Goal: Task Accomplishment & Management: Use online tool/utility

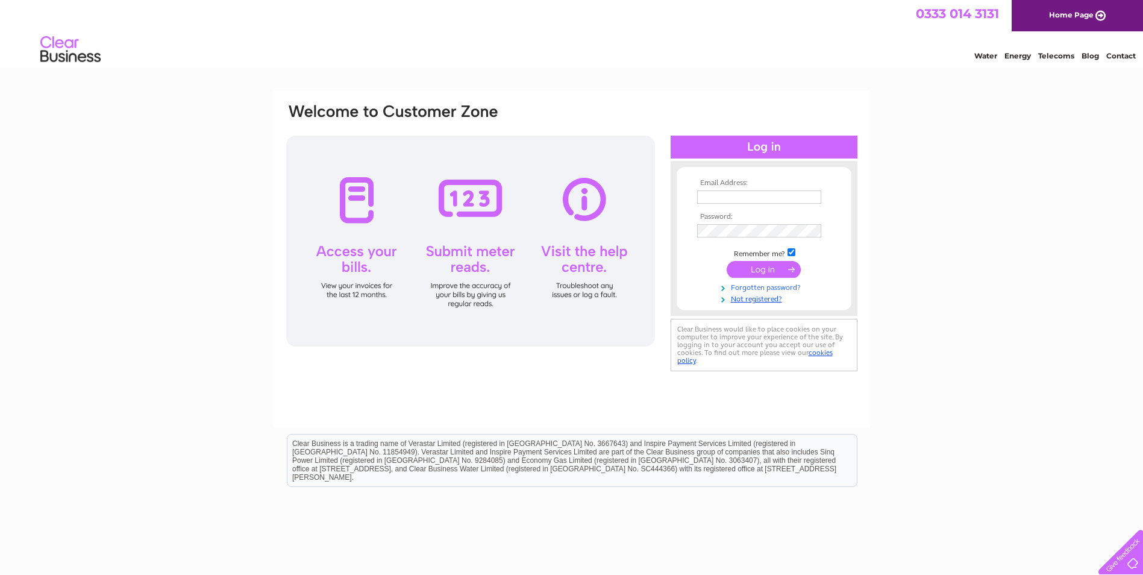
type input "basrakeystore89@yahoo.com"
click at [779, 281] on link "Forgotten password?" at bounding box center [765, 286] width 137 height 11
click at [775, 267] on input "submit" at bounding box center [764, 269] width 74 height 17
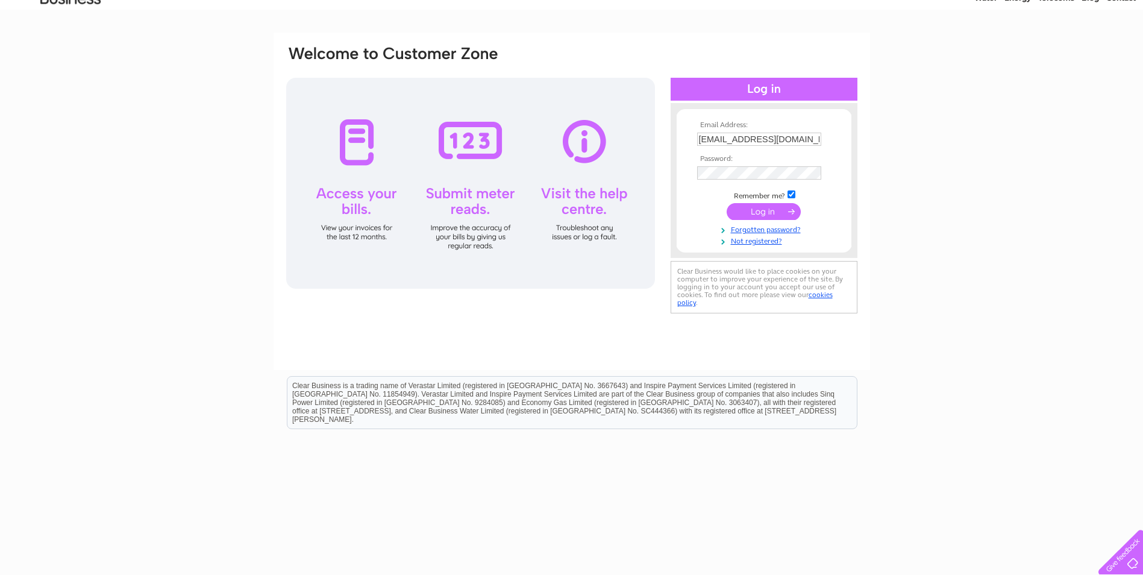
scroll to position [60, 0]
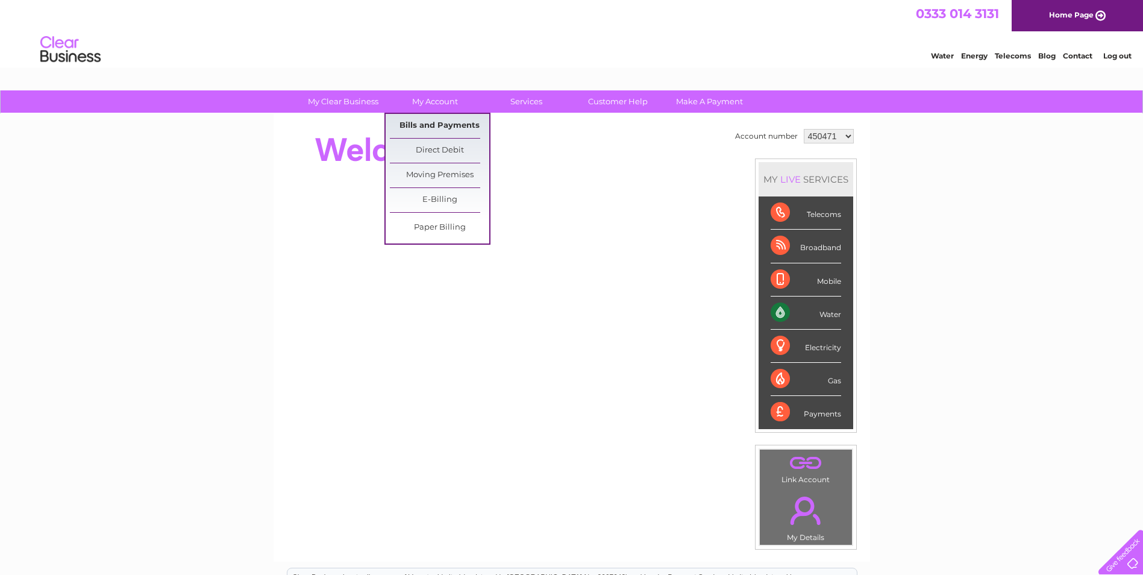
click at [431, 128] on link "Bills and Payments" at bounding box center [439, 126] width 99 height 24
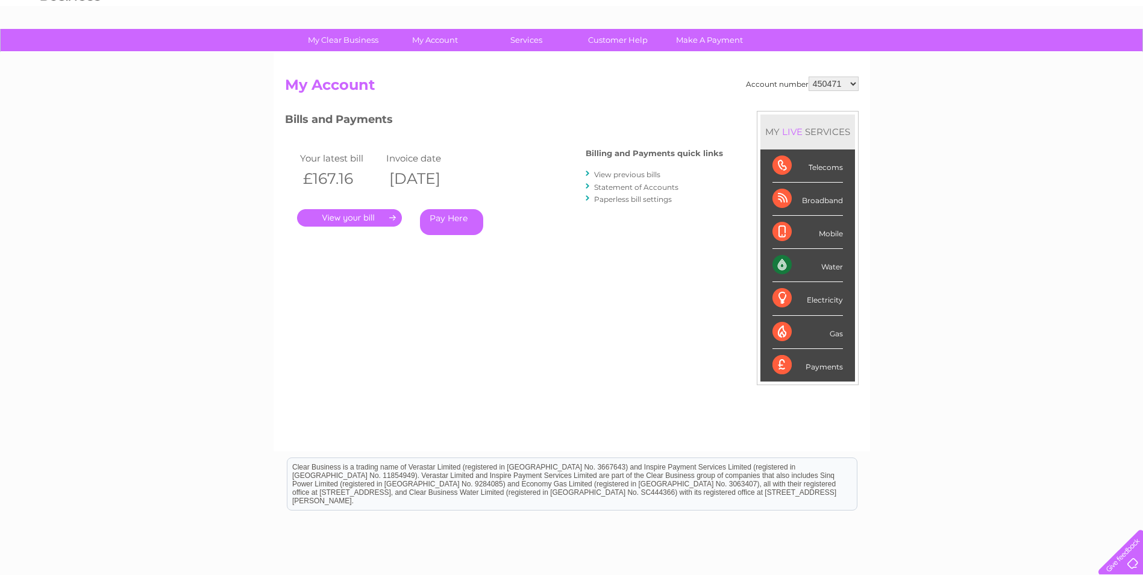
scroll to position [153, 0]
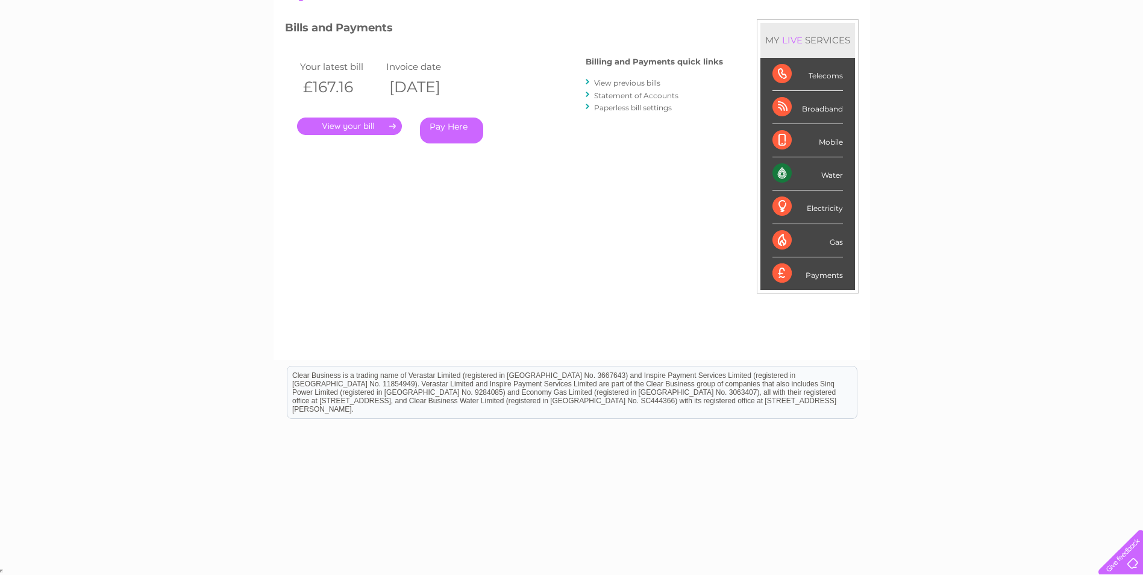
click at [830, 174] on div "Water" at bounding box center [808, 173] width 71 height 33
click at [784, 172] on div "Water" at bounding box center [808, 173] width 71 height 33
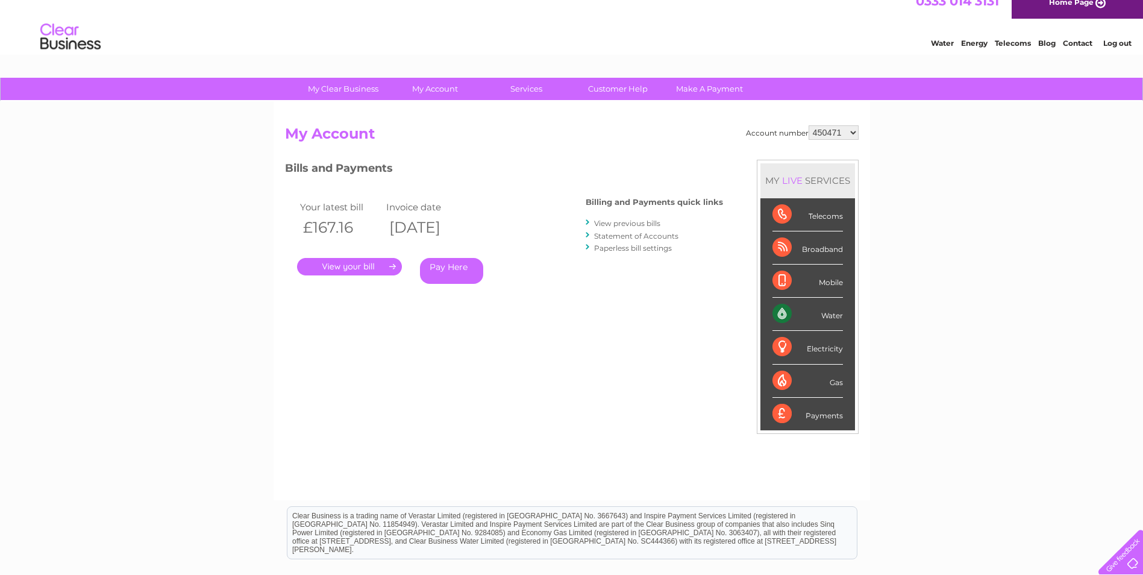
scroll to position [0, 0]
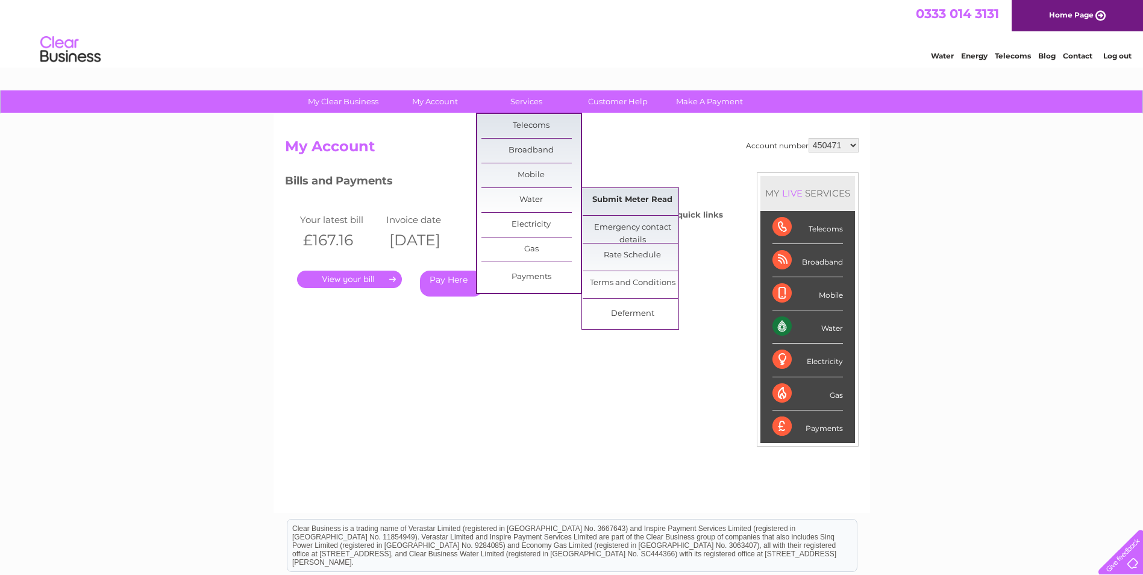
click at [617, 197] on link "Submit Meter Read" at bounding box center [632, 200] width 99 height 24
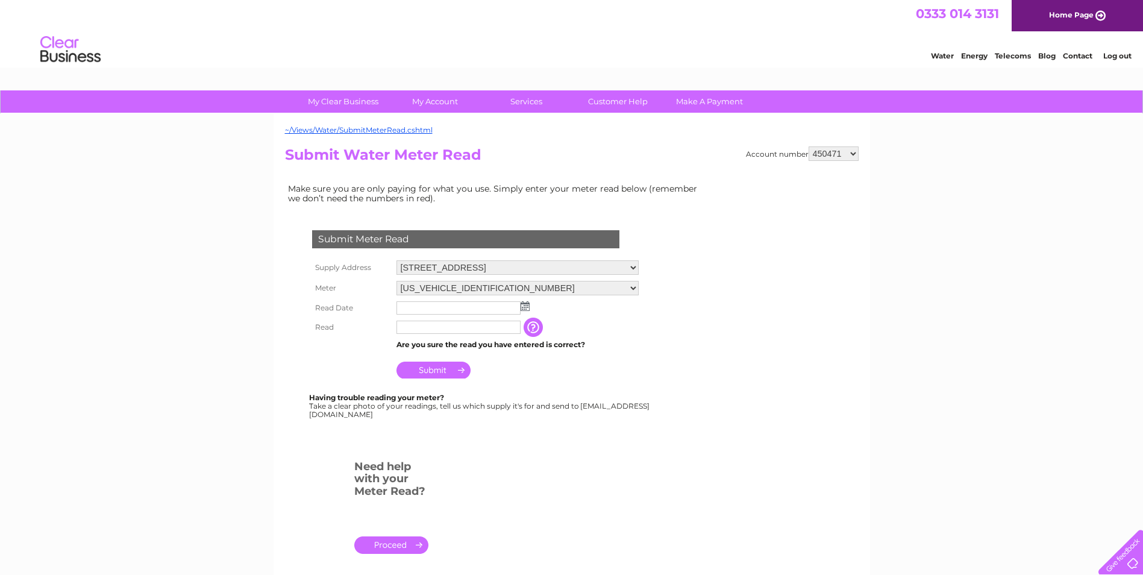
click at [523, 311] on img at bounding box center [525, 306] width 9 height 10
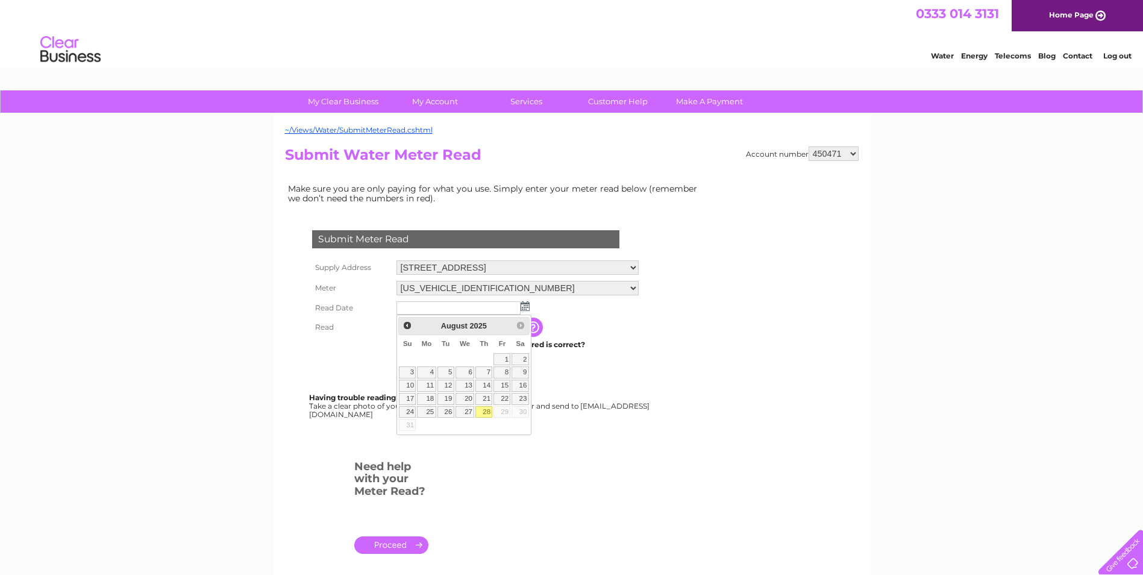
click at [489, 415] on link "28" at bounding box center [484, 412] width 17 height 12
type input "[DATE]"
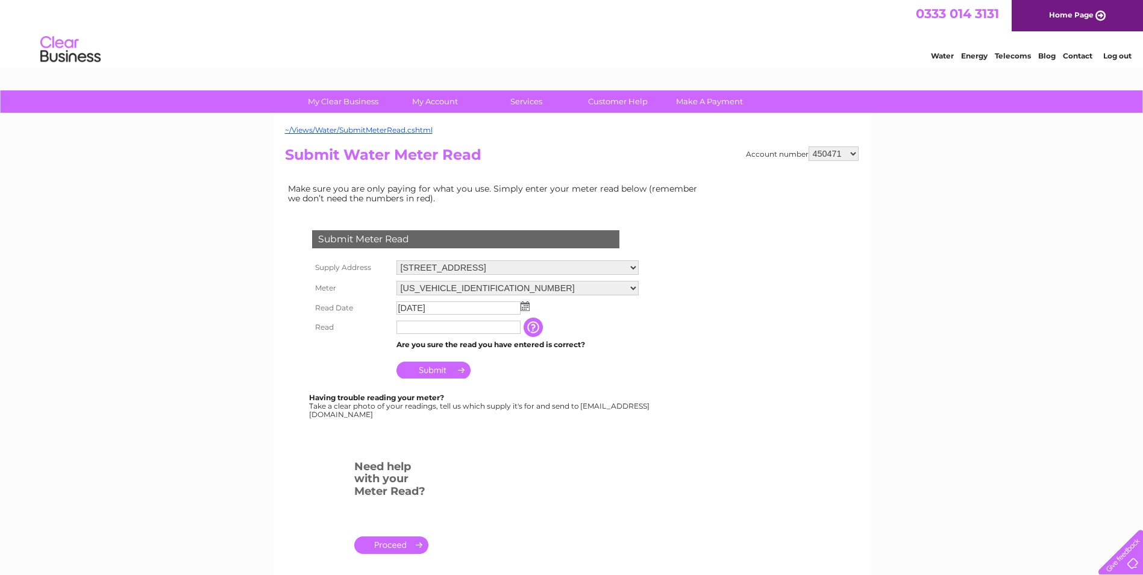
click at [448, 328] on input "text" at bounding box center [459, 327] width 124 height 13
type input "00718"
click at [445, 374] on input "Submit" at bounding box center [434, 371] width 74 height 17
